Goal: Navigation & Orientation: Find specific page/section

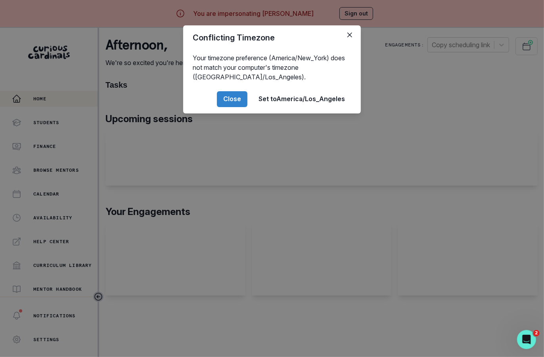
click at [220, 144] on div "Conflicting Timezone Your timezone preference (America/New_York) does not match…" at bounding box center [272, 178] width 544 height 357
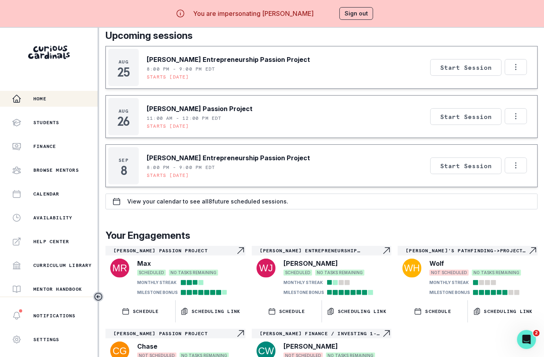
scroll to position [208, 0]
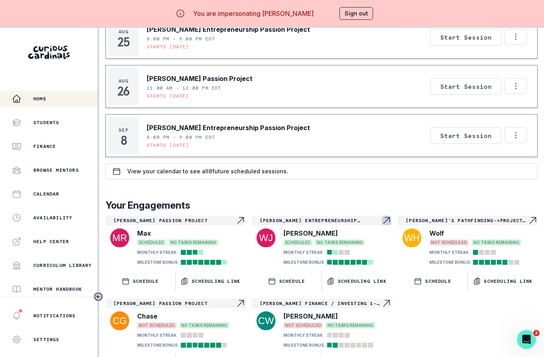
click at [328, 217] on p "[PERSON_NAME] Entrepreneurship Passion Project" at bounding box center [321, 220] width 123 height 6
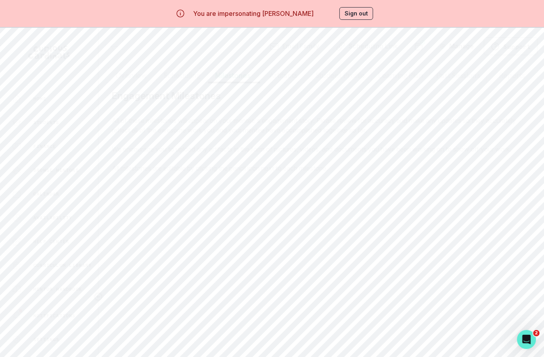
click at [234, 73] on button "Milestones" at bounding box center [232, 75] width 51 height 15
click at [284, 53] on div "Email Family Scheduling Link Manage Request Engagement Pause Request Engagement…" at bounding box center [322, 190] width 432 height 360
click at [113, 48] on icon "button" at bounding box center [114, 47] width 10 height 10
click at [56, 105] on button "Home" at bounding box center [49, 99] width 98 height 16
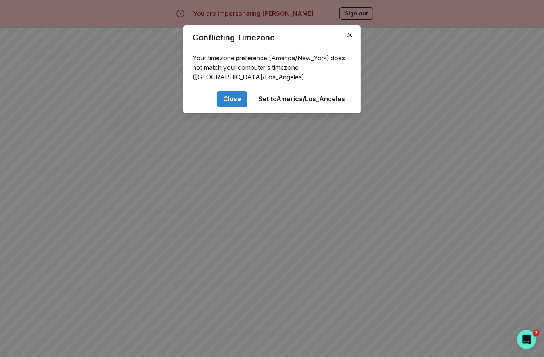
click at [361, 171] on div "Conflicting Timezone Your timezone preference (America/New_York) does not match…" at bounding box center [272, 178] width 544 height 357
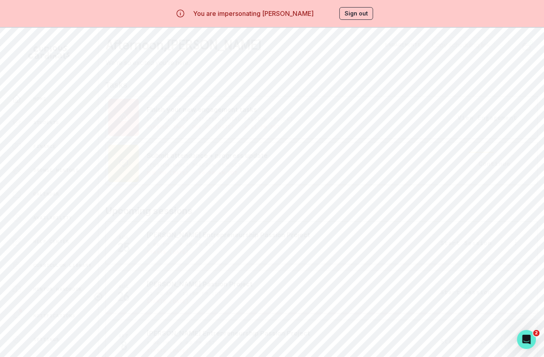
click at [486, 162] on button "Continue" at bounding box center [495, 163] width 52 height 17
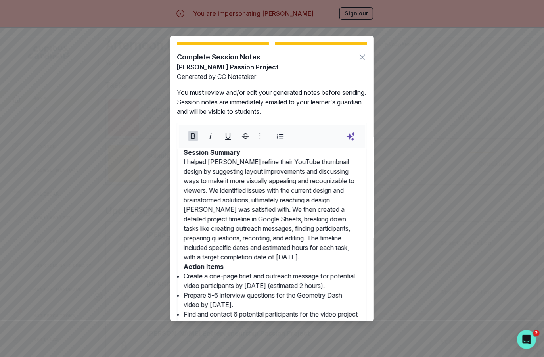
scroll to position [85, 0]
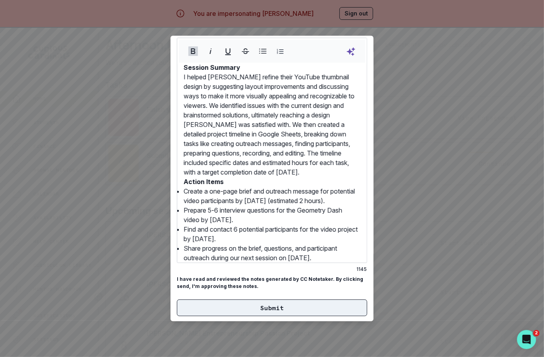
click at [303, 303] on button "Submit" at bounding box center [272, 308] width 190 height 17
